Goal: Check status: Check status

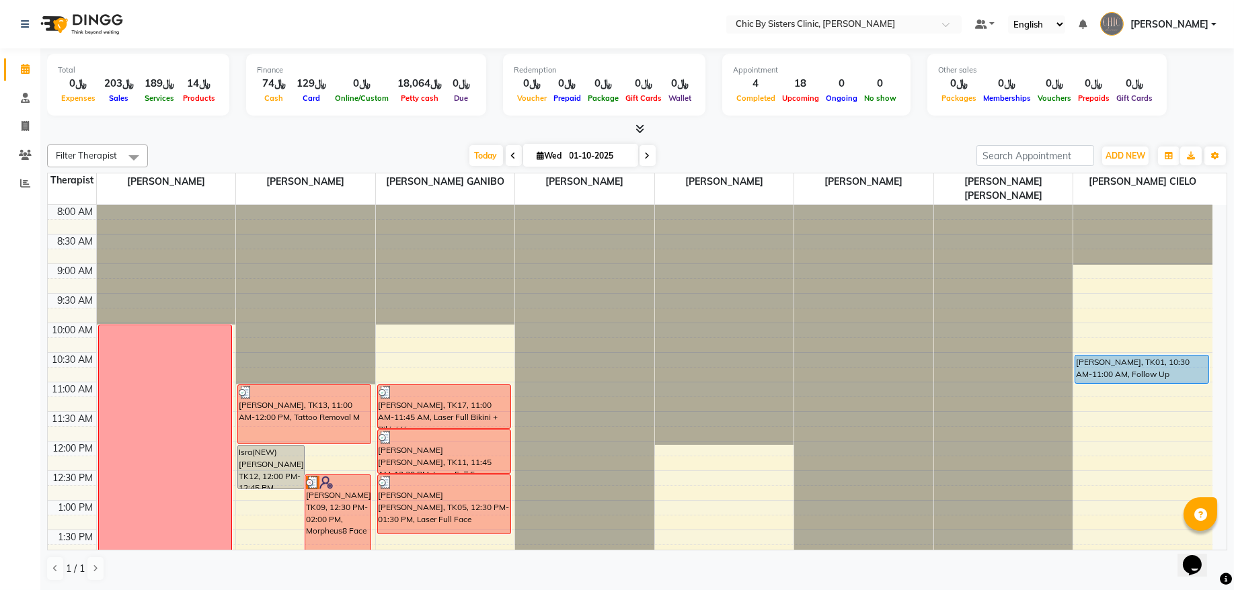
scroll to position [301, 0]
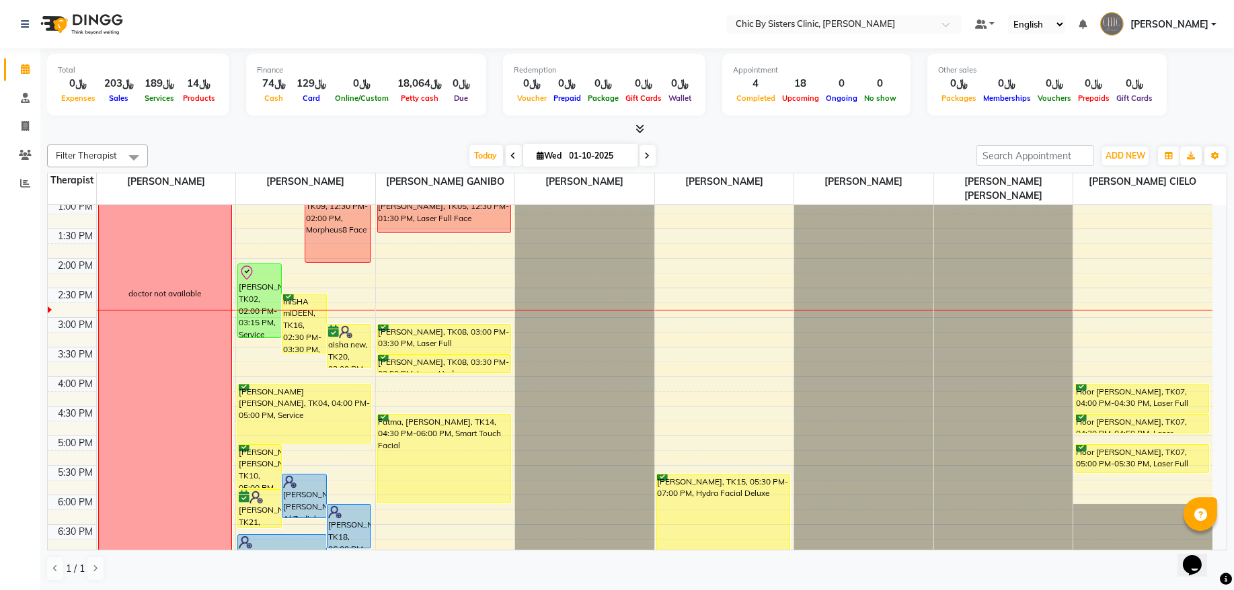
click at [645, 155] on icon at bounding box center [647, 156] width 5 height 8
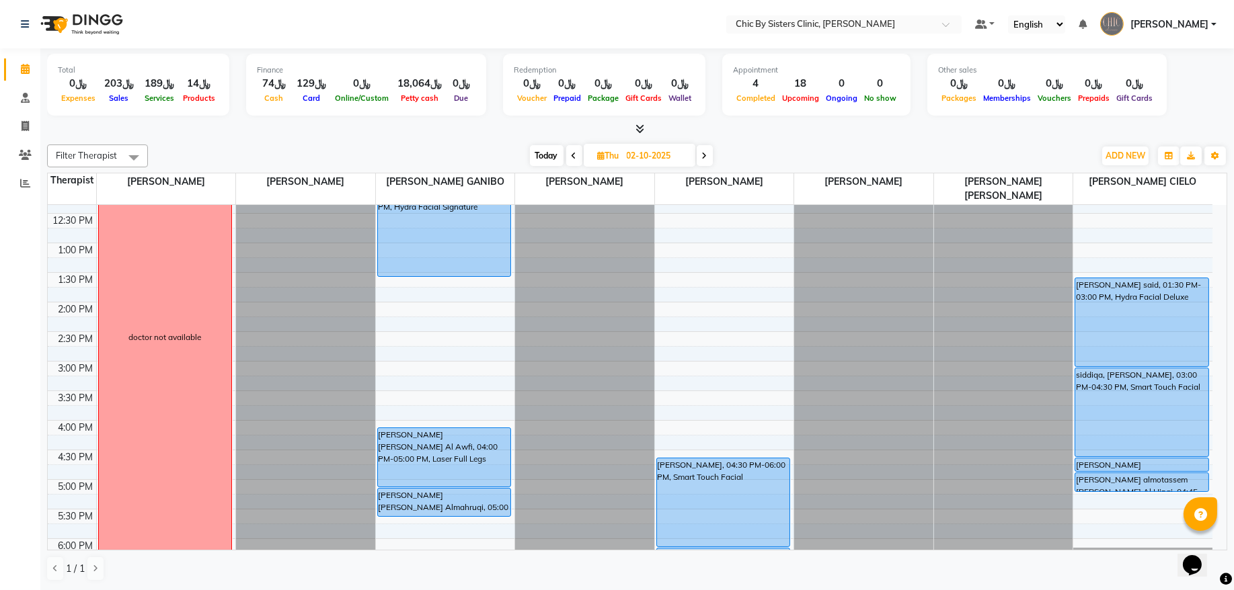
scroll to position [252, 0]
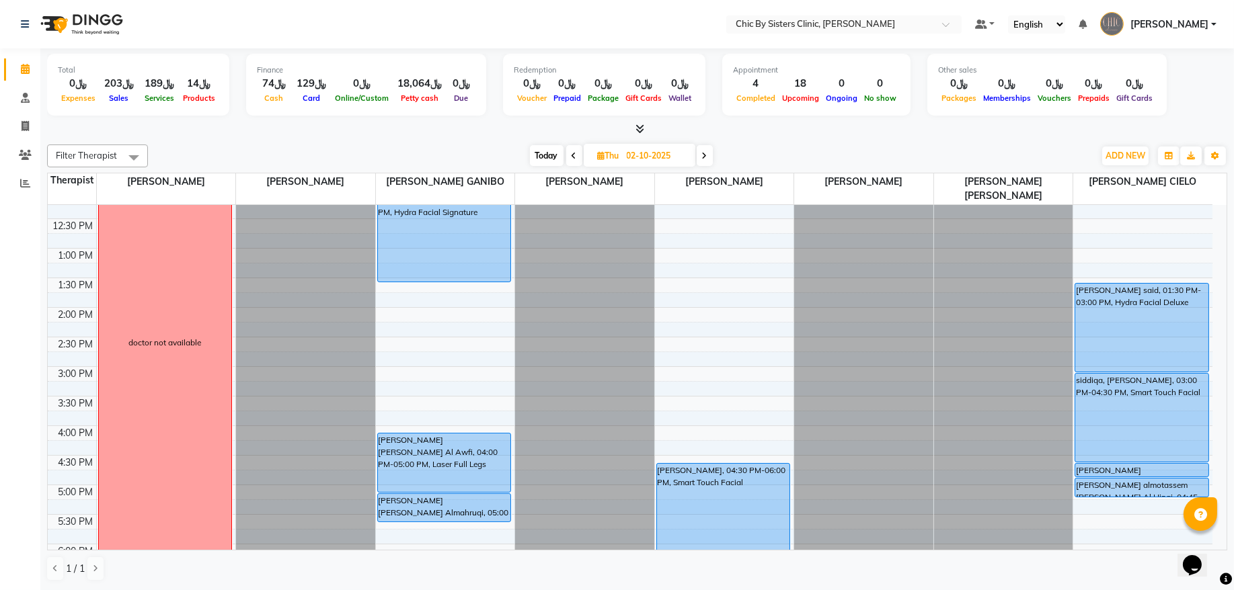
click at [553, 159] on span "Today" at bounding box center [547, 155] width 34 height 21
type input "01-10-2025"
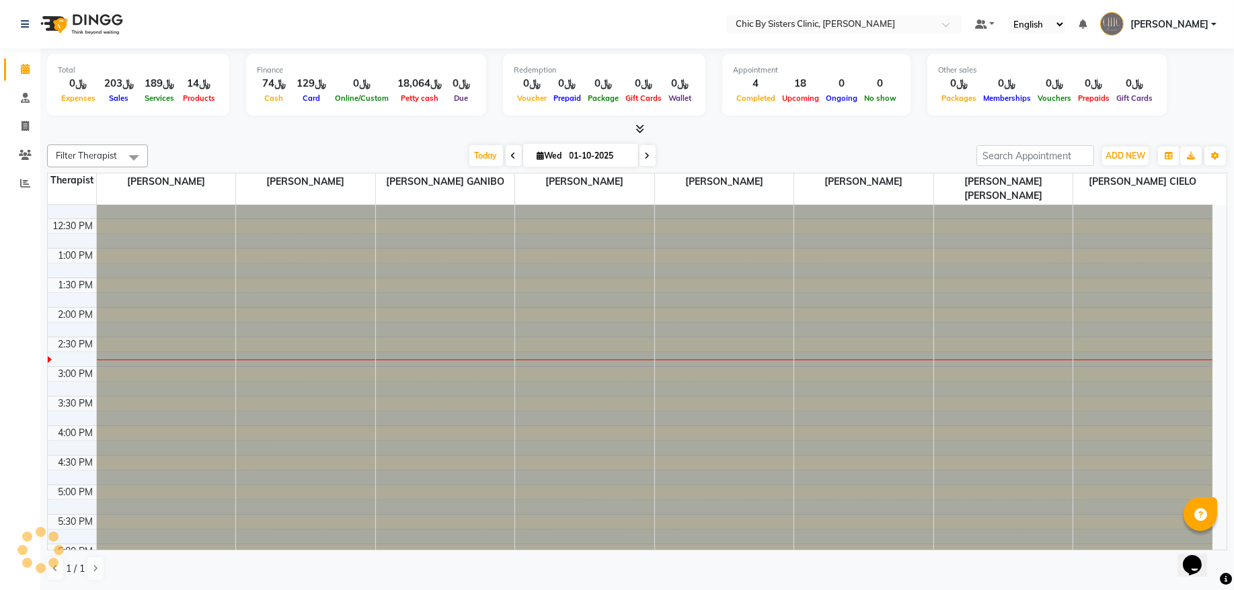
scroll to position [360, 0]
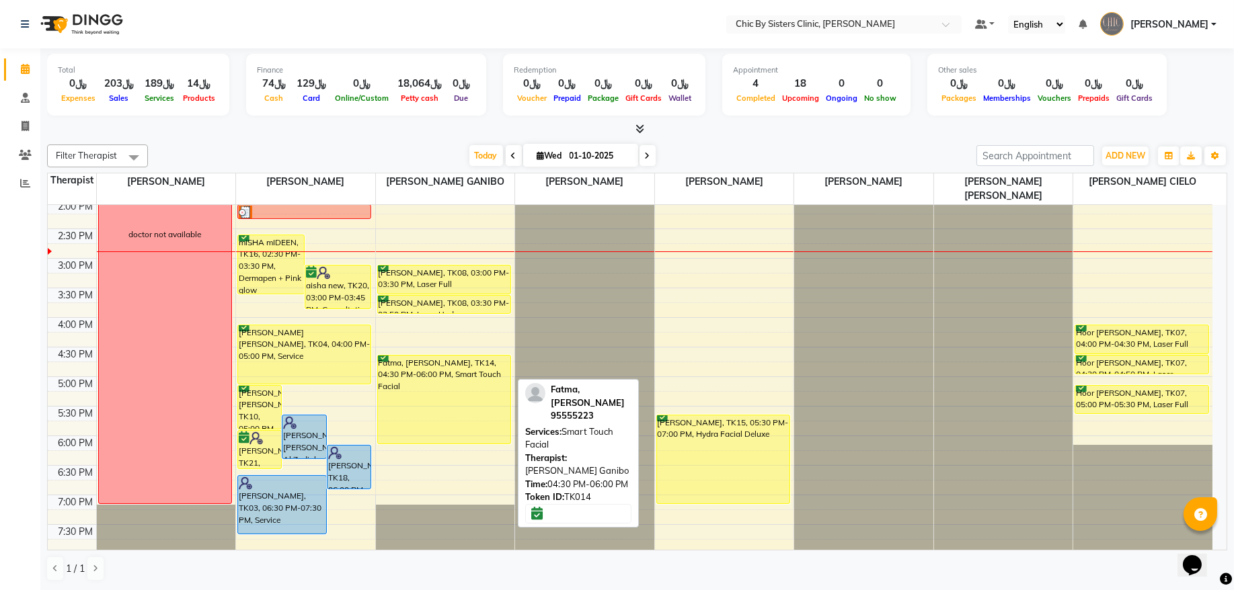
click at [461, 375] on div "Fatma, [PERSON_NAME], TK14, 04:30 PM-06:00 PM, Smart Touch Facial" at bounding box center [444, 400] width 132 height 88
select select "6"
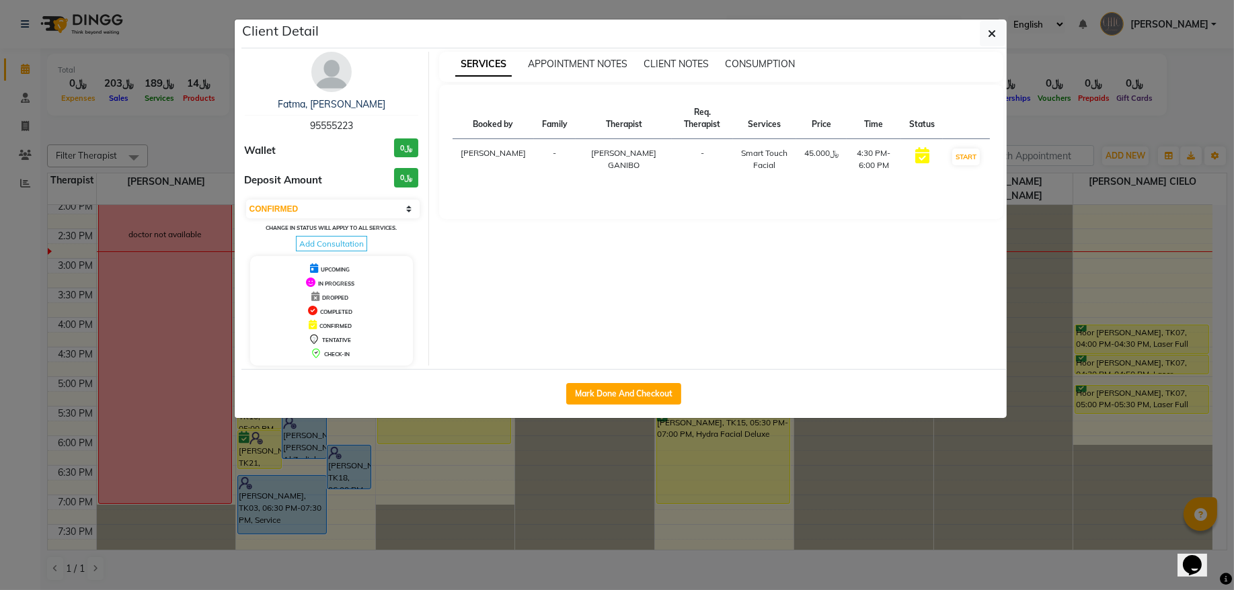
click at [335, 125] on span "95555223" at bounding box center [331, 126] width 43 height 12
copy span "95555223"
click at [997, 37] on button "button" at bounding box center [993, 34] width 26 height 26
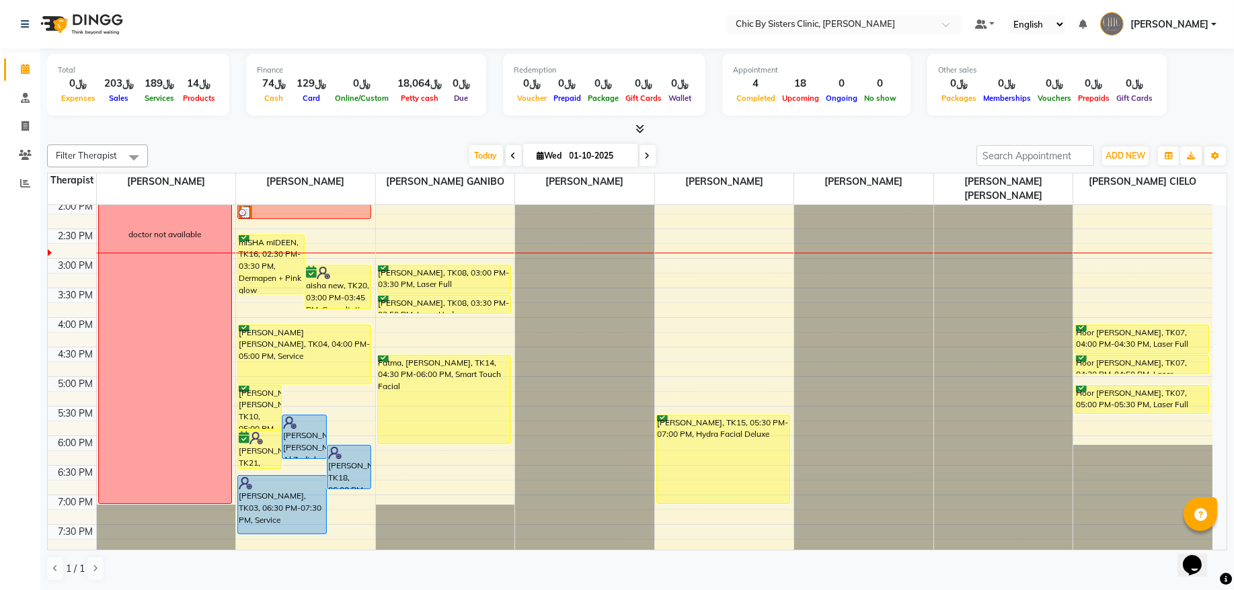
click at [646, 158] on span at bounding box center [648, 155] width 16 height 21
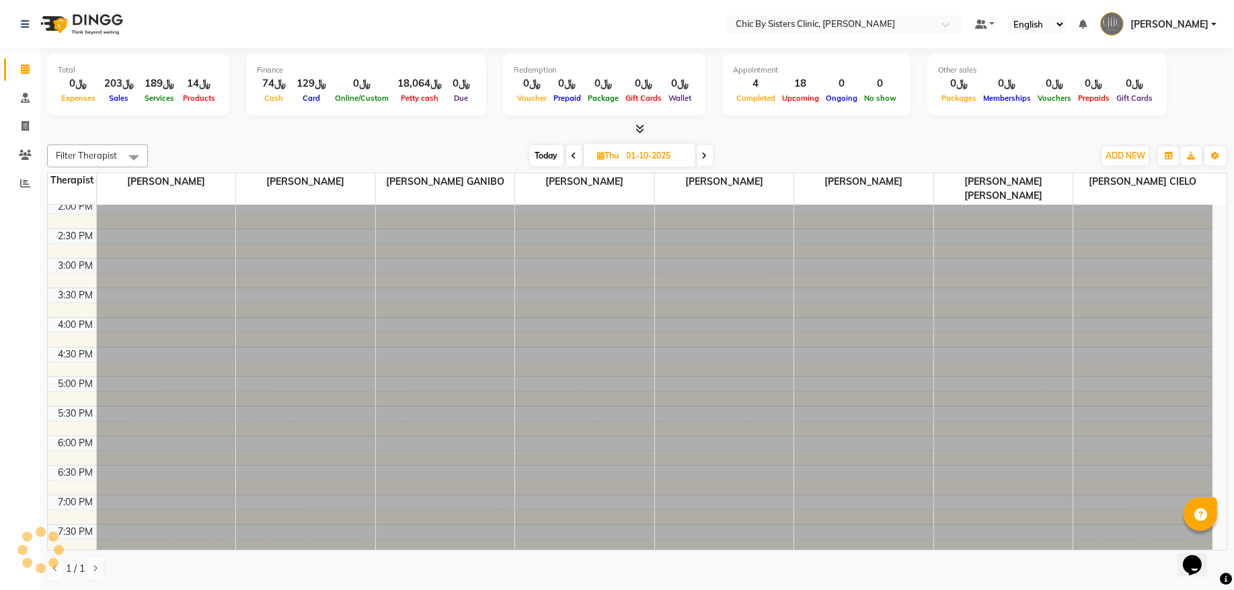
type input "02-10-2025"
